Goal: Information Seeking & Learning: Learn about a topic

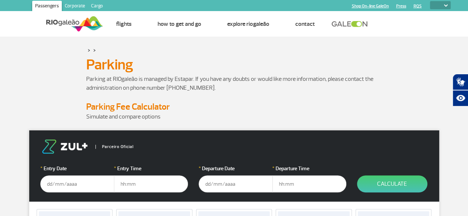
click at [447, 6] on img at bounding box center [446, 5] width 4 height 2
click at [445, 7] on select "PT ENG ESP" at bounding box center [440, 5] width 21 height 8
select select "pt-BR"
click at [430, 1] on select "PT ENG ESP" at bounding box center [440, 5] width 21 height 8
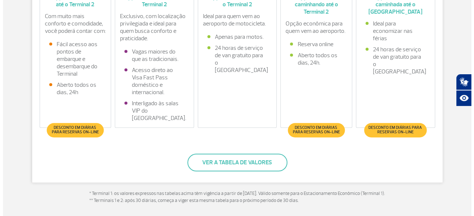
scroll to position [296, 0]
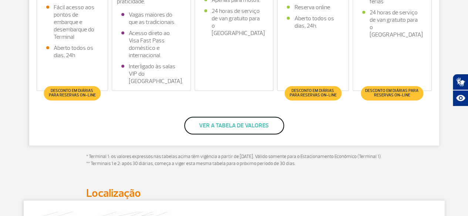
click at [243, 125] on button "Ver a tabela de valores" at bounding box center [234, 126] width 100 height 18
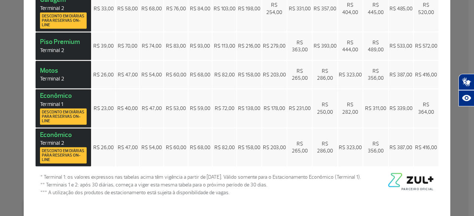
scroll to position [0, 0]
